Goal: Navigation & Orientation: Find specific page/section

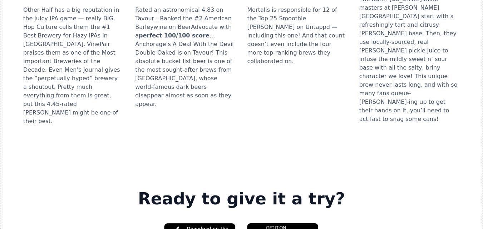
scroll to position [965, 0]
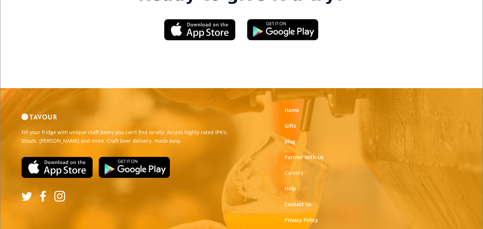
scroll to position [1123, 0]
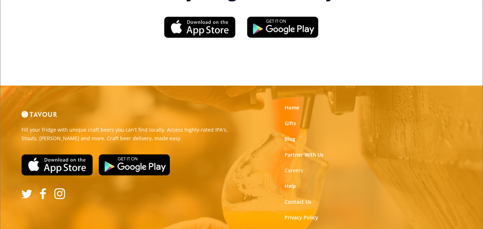
drag, startPoint x: 292, startPoint y: 58, endPoint x: 295, endPoint y: 50, distance: 8.3
click at [292, 152] on link "Partner With Us" at bounding box center [303, 155] width 39 height 7
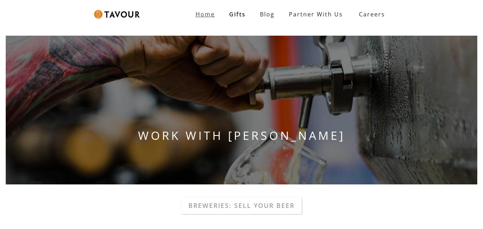
click at [219, 9] on link "Home" at bounding box center [205, 14] width 34 height 14
